Goal: Information Seeking & Learning: Learn about a topic

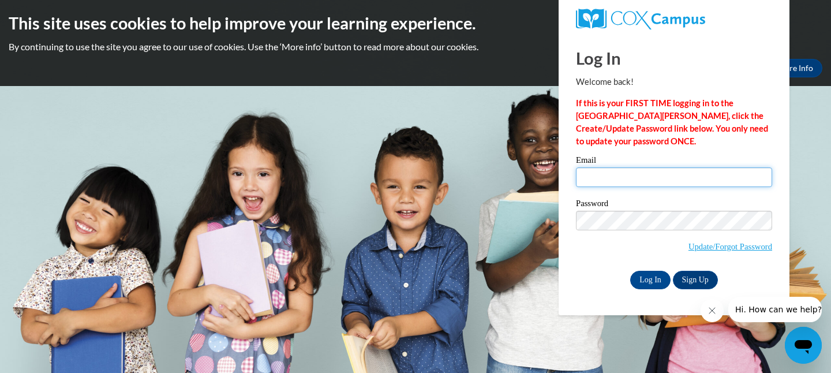
click at [636, 171] on input "Email" at bounding box center [674, 177] width 196 height 20
type input "vruizmiyazawa@suzukischool.com"
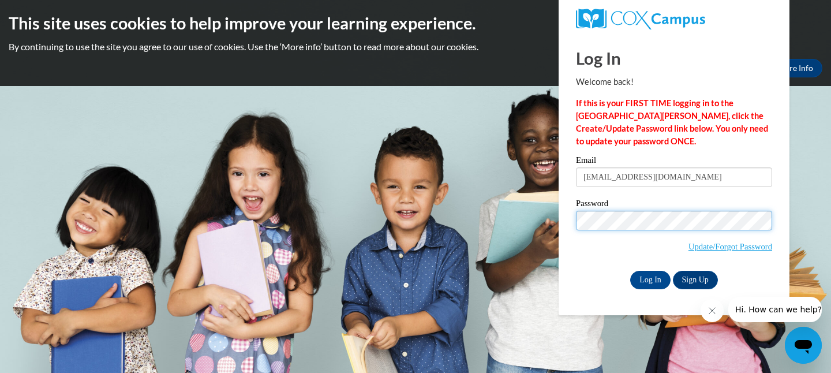
click at [630, 271] on input "Log In" at bounding box center [650, 280] width 40 height 18
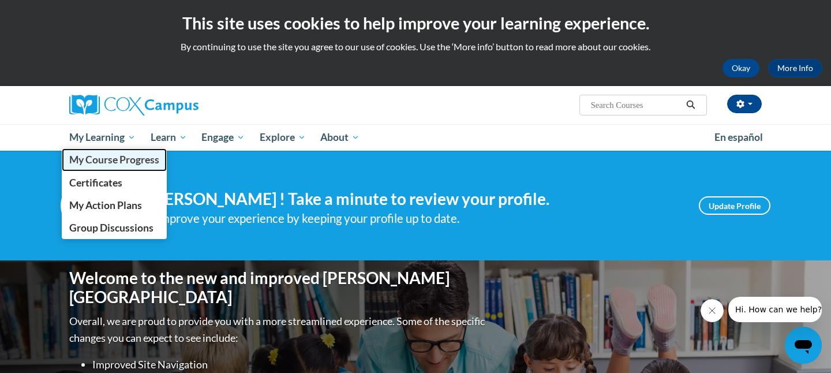
click at [129, 162] on span "My Course Progress" at bounding box center [114, 159] width 90 height 12
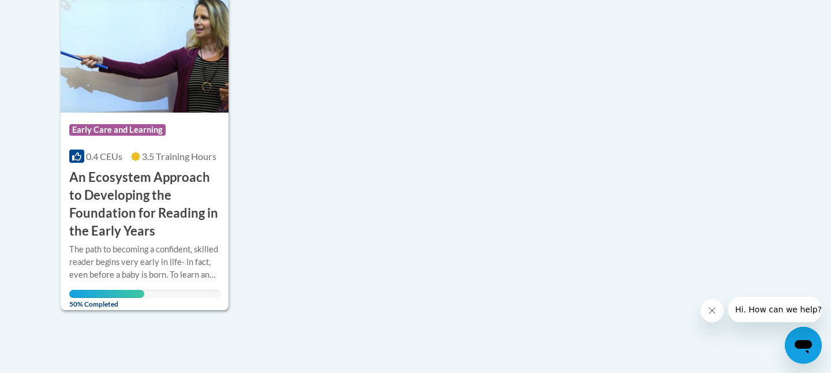
scroll to position [316, 0]
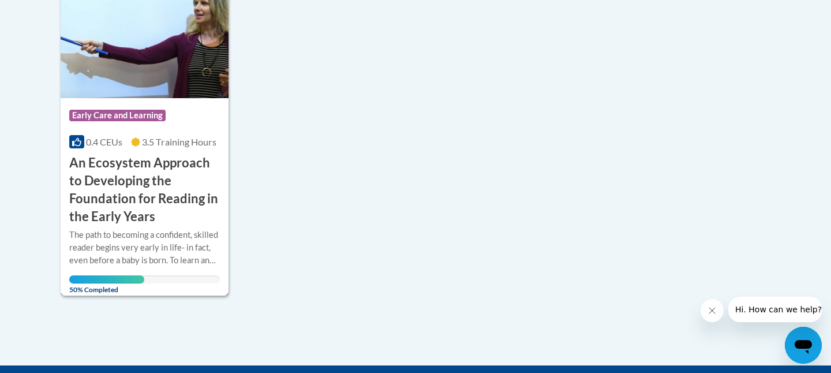
click at [167, 83] on img at bounding box center [145, 39] width 168 height 118
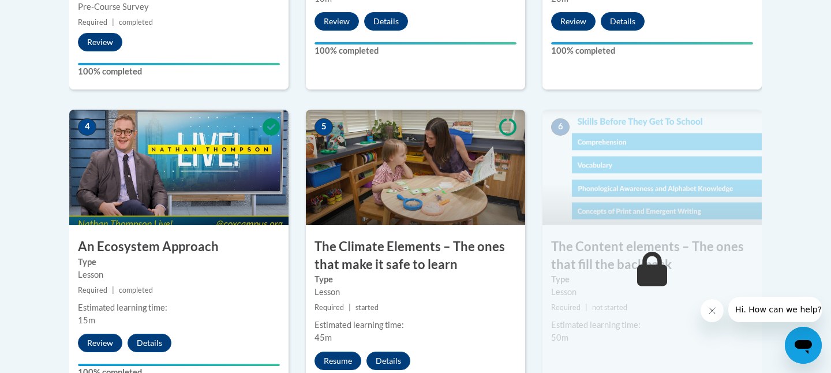
scroll to position [632, 0]
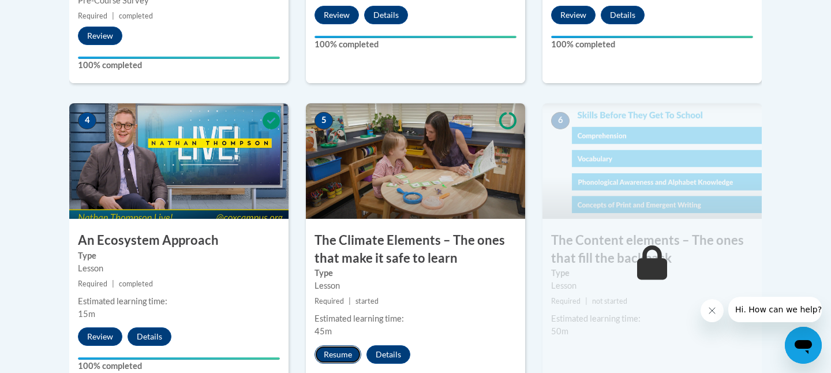
click at [339, 356] on button "Resume" at bounding box center [337, 354] width 47 height 18
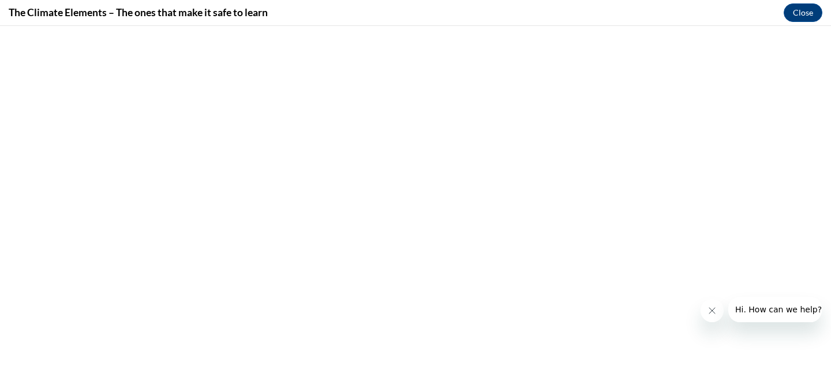
click at [712, 308] on icon "Close message from company" at bounding box center [711, 310] width 9 height 9
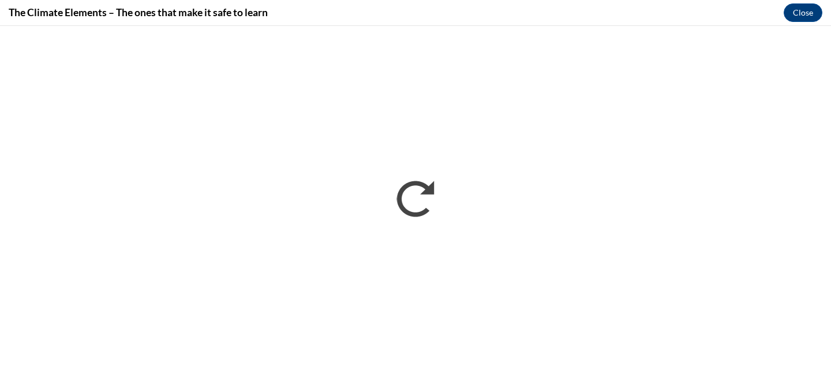
scroll to position [0, 0]
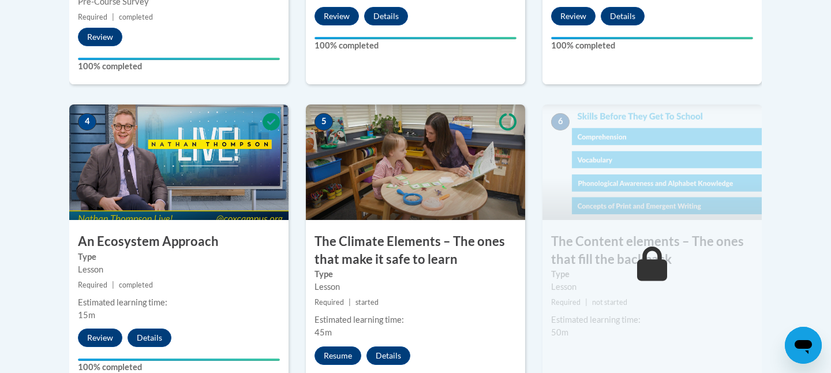
scroll to position [632, 0]
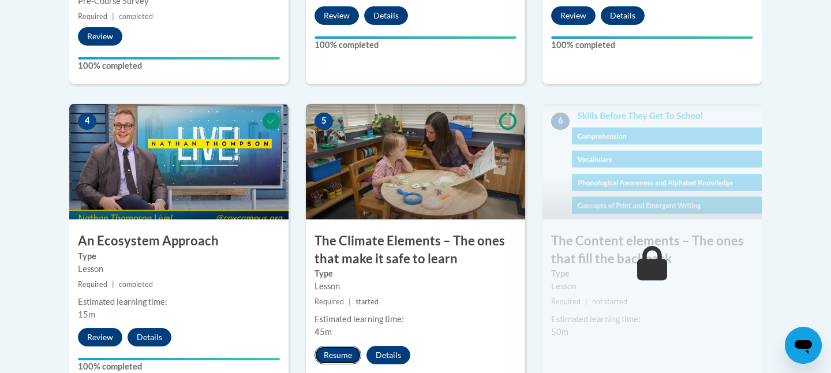
click at [343, 349] on button "Resume" at bounding box center [337, 355] width 47 height 18
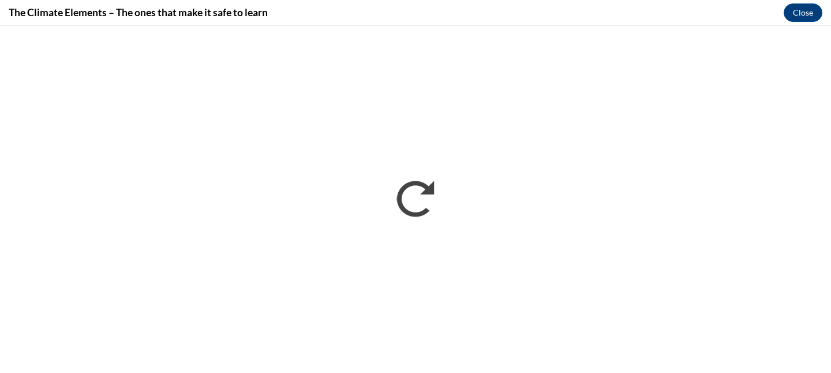
scroll to position [0, 0]
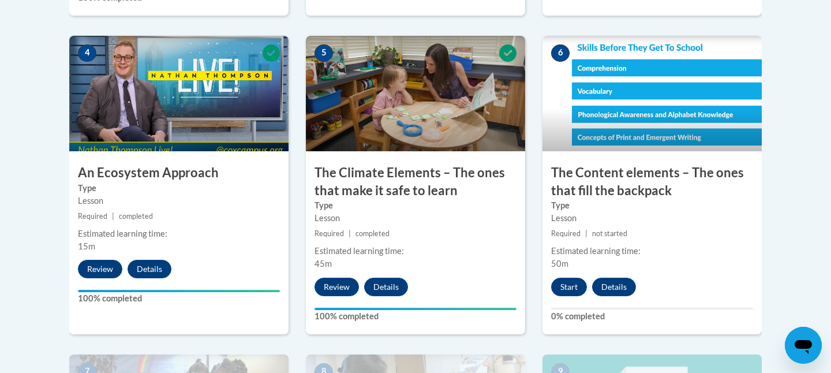
scroll to position [750, 0]
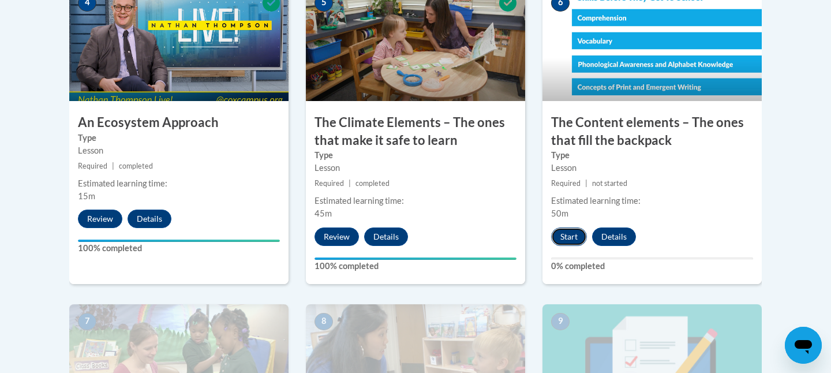
click at [558, 238] on button "Start" at bounding box center [569, 236] width 36 height 18
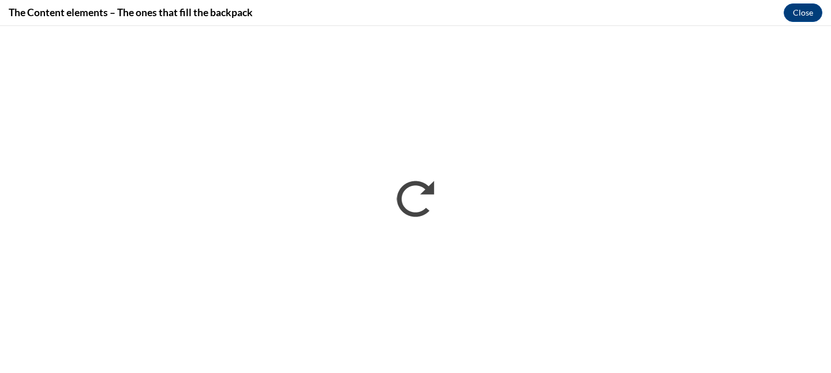
scroll to position [0, 0]
click at [799, 11] on button "Close" at bounding box center [803, 12] width 39 height 18
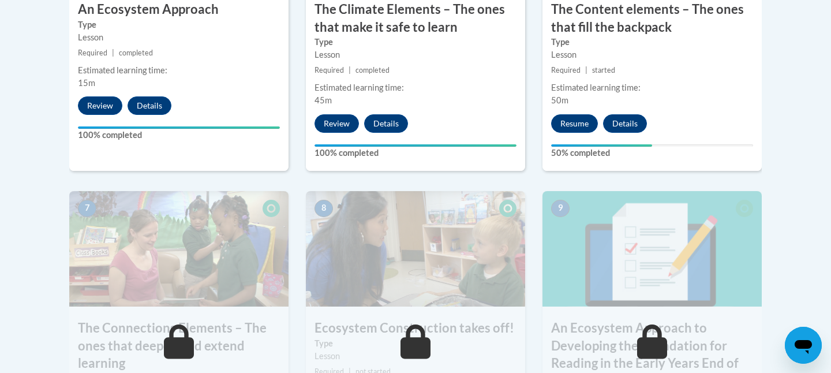
scroll to position [859, 0]
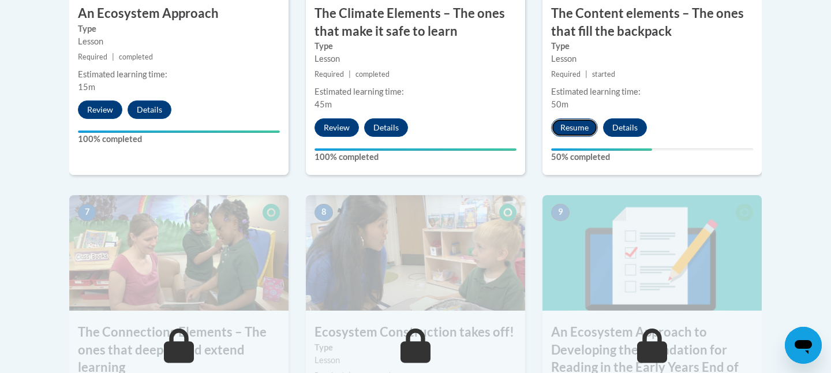
click at [584, 129] on button "Resume" at bounding box center [574, 127] width 47 height 18
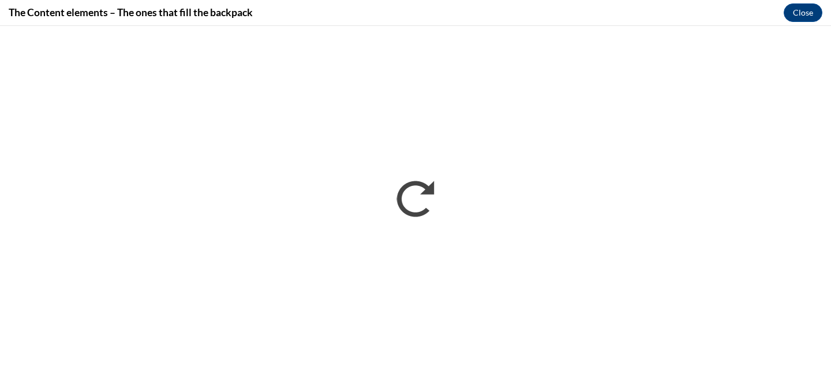
scroll to position [0, 0]
